Goal: Task Accomplishment & Management: Use online tool/utility

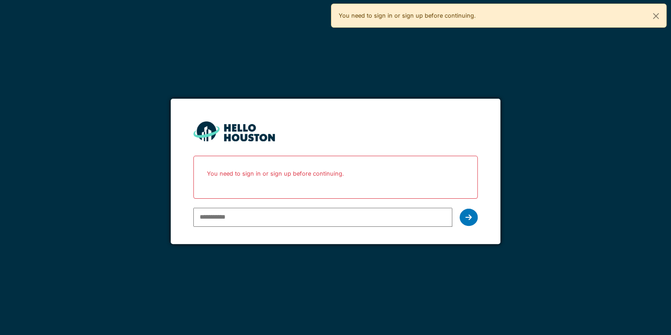
type input "**********"
click at [468, 217] on icon at bounding box center [468, 217] width 6 height 7
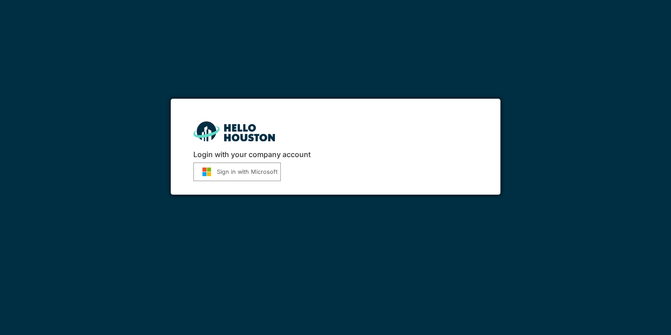
click at [265, 170] on button "Sign in with Microsoft" at bounding box center [236, 172] width 87 height 19
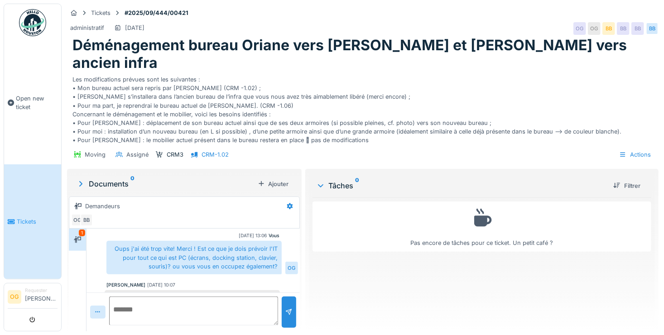
scroll to position [7, 0]
